Goal: Task Accomplishment & Management: Use online tool/utility

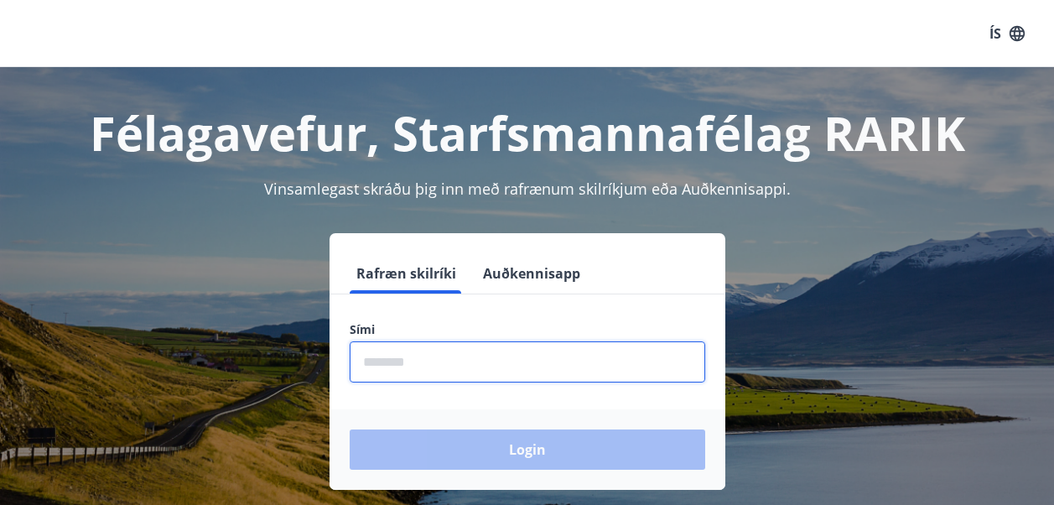
click at [370, 365] on input "phone" at bounding box center [528, 361] width 356 height 41
type input "********"
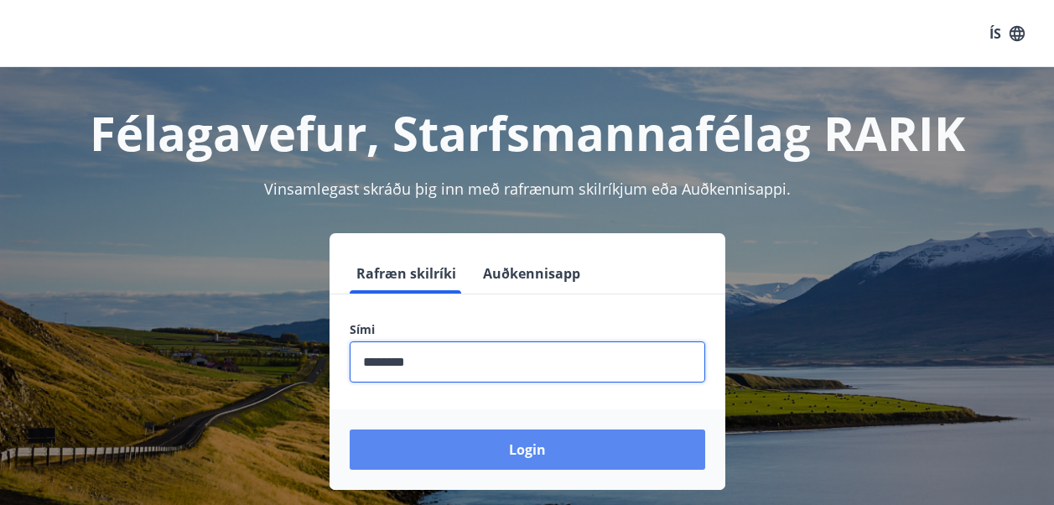
click at [470, 450] on button "Login" at bounding box center [528, 450] width 356 height 40
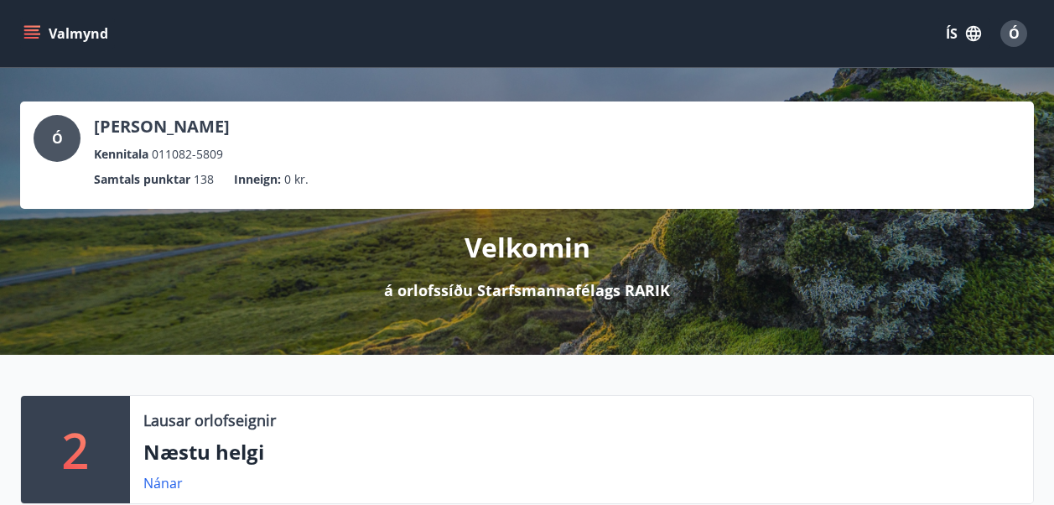
click at [53, 33] on button "Valmynd" at bounding box center [67, 33] width 95 height 30
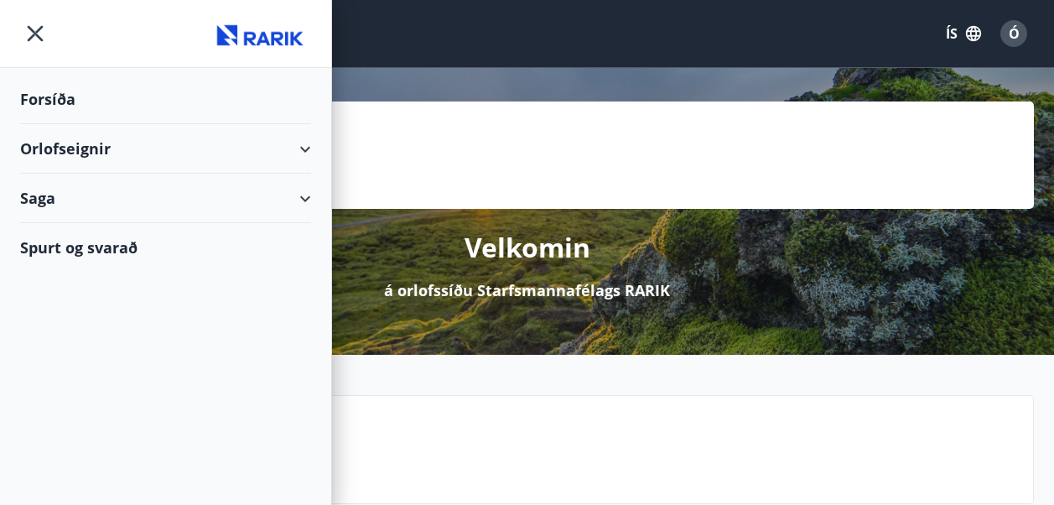
click at [305, 145] on div "Orlofseignir" at bounding box center [165, 148] width 291 height 49
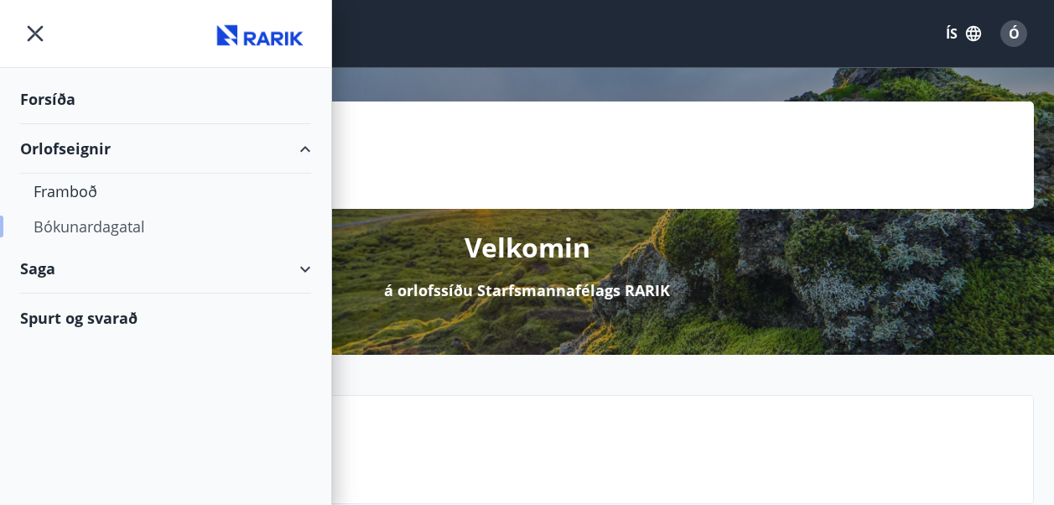
click at [85, 227] on div "Bókunardagatal" at bounding box center [166, 226] width 264 height 35
